Goal: Find specific page/section: Find specific page/section

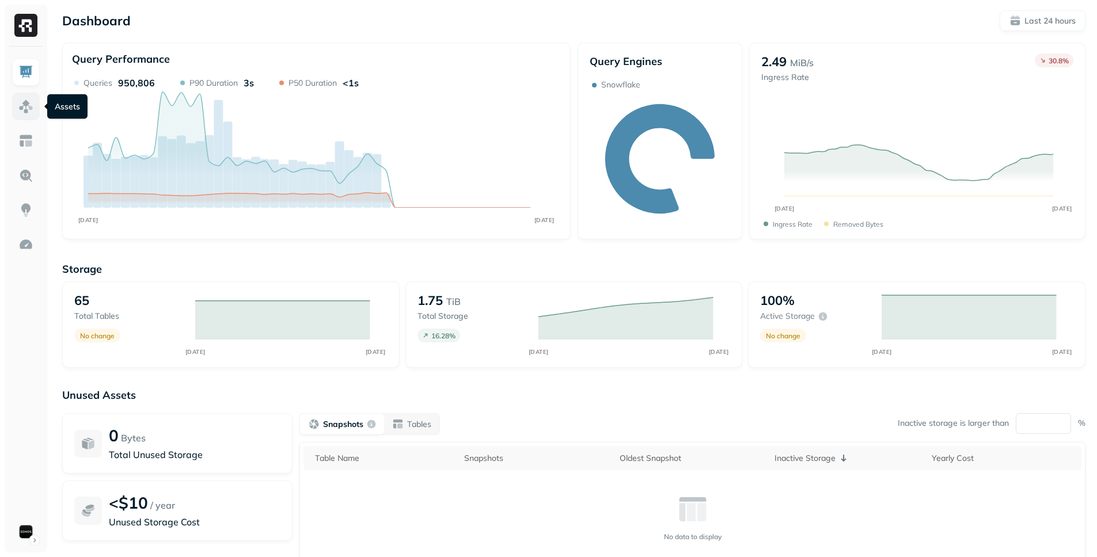
click at [31, 110] on img at bounding box center [25, 106] width 15 height 15
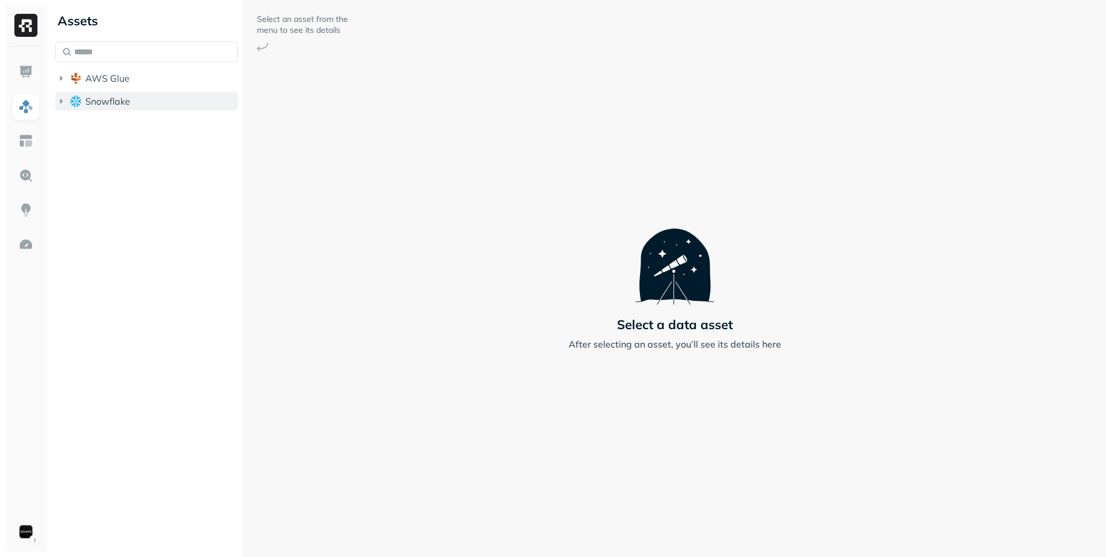
click at [151, 105] on button "Snowflake" at bounding box center [146, 101] width 183 height 18
drag, startPoint x: 154, startPoint y: 100, endPoint x: 147, endPoint y: 114, distance: 15.5
click at [153, 100] on button "Snowflake" at bounding box center [146, 101] width 183 height 18
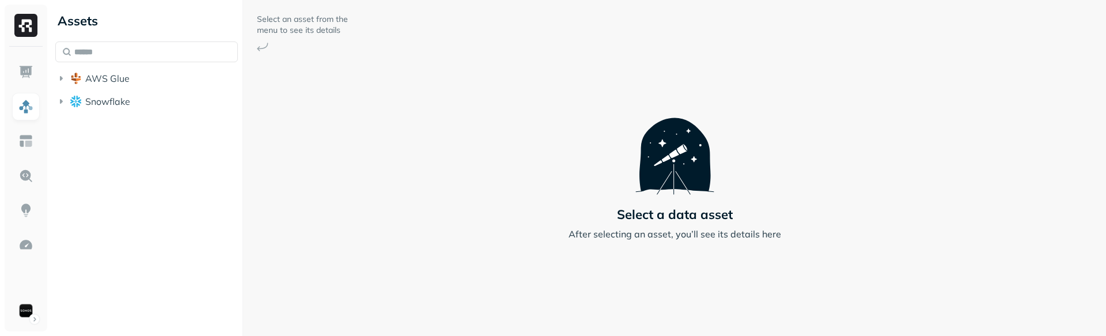
click at [105, 173] on div "Assets AWS Glue Snowflake" at bounding box center [147, 168] width 192 height 336
click at [133, 105] on button "Snowflake" at bounding box center [146, 101] width 183 height 18
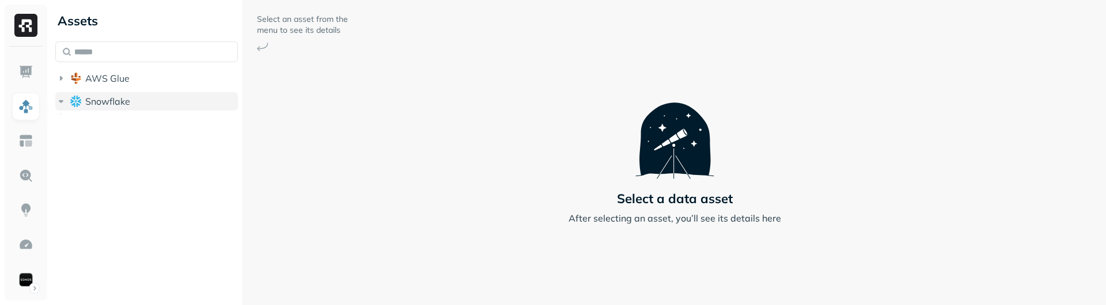
click at [177, 102] on button "Snowflake" at bounding box center [146, 101] width 183 height 18
click at [130, 107] on button "Snowflake" at bounding box center [146, 101] width 183 height 18
